Goal: Information Seeking & Learning: Learn about a topic

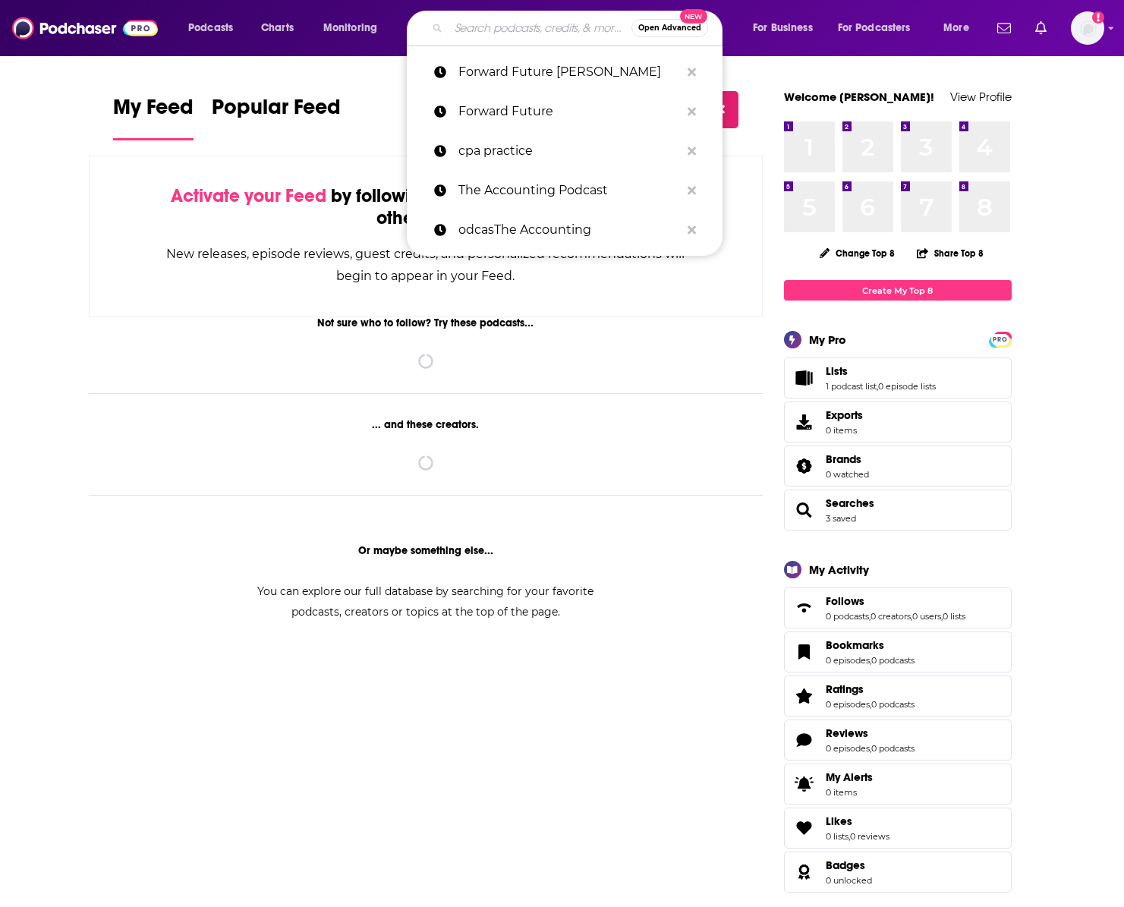
click at [497, 30] on input "Search podcasts, credits, & more..." at bounding box center [539, 28] width 183 height 24
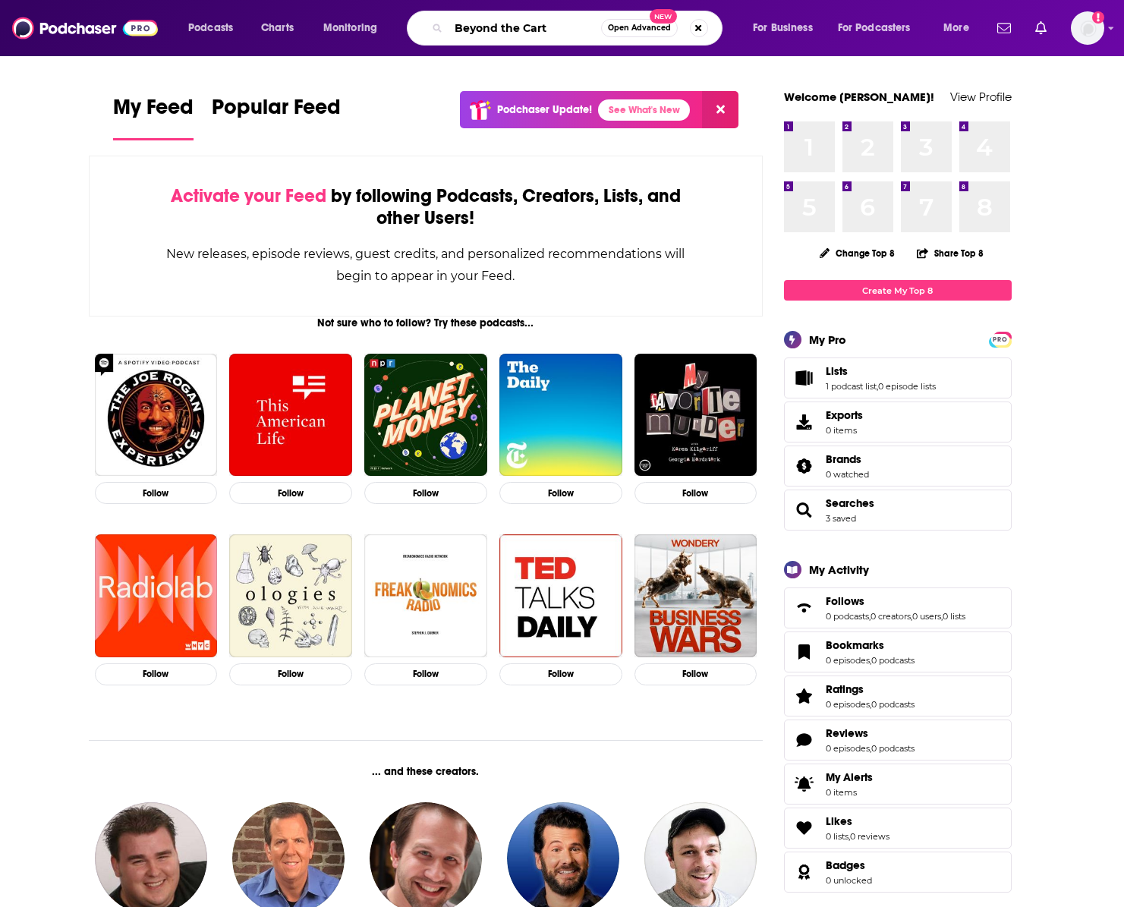
type input "Beyond the Cart"
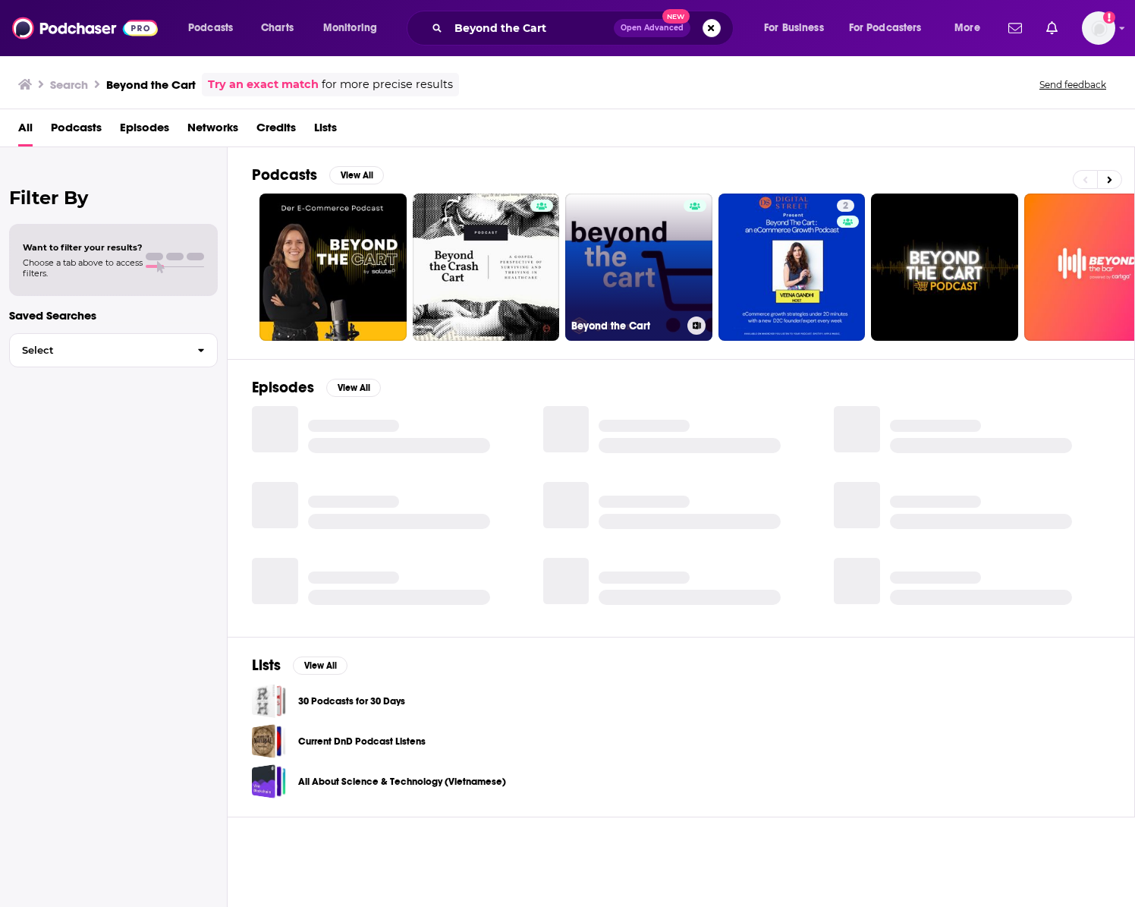
click at [660, 281] on link "Beyond the Cart" at bounding box center [638, 266] width 147 height 147
